Goal: Obtain resource: Obtain resource

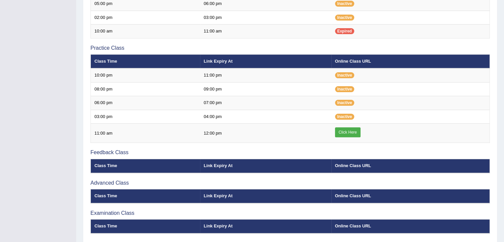
scroll to position [194, 0]
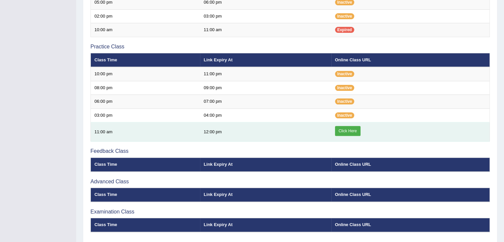
click at [340, 132] on link "Click Here" at bounding box center [348, 131] width 26 height 10
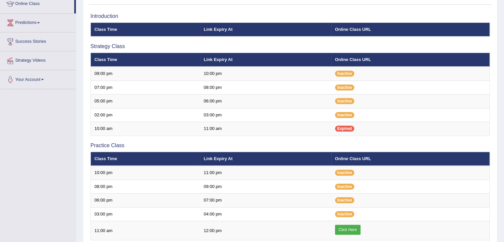
scroll to position [84, 0]
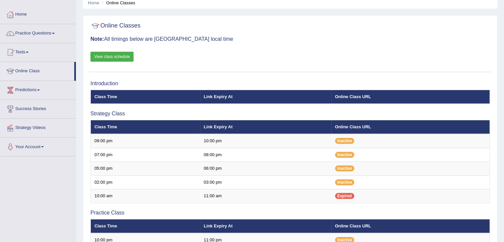
scroll to position [27, 0]
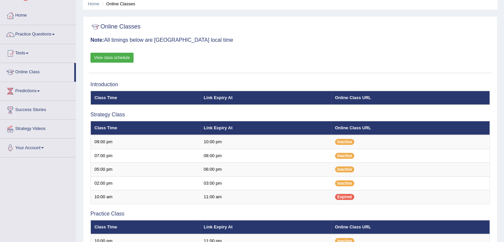
click at [118, 56] on link "View class schedule" at bounding box center [112, 58] width 43 height 10
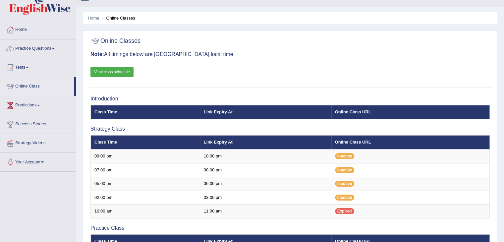
scroll to position [8, 0]
